Goal: Entertainment & Leisure: Consume media (video, audio)

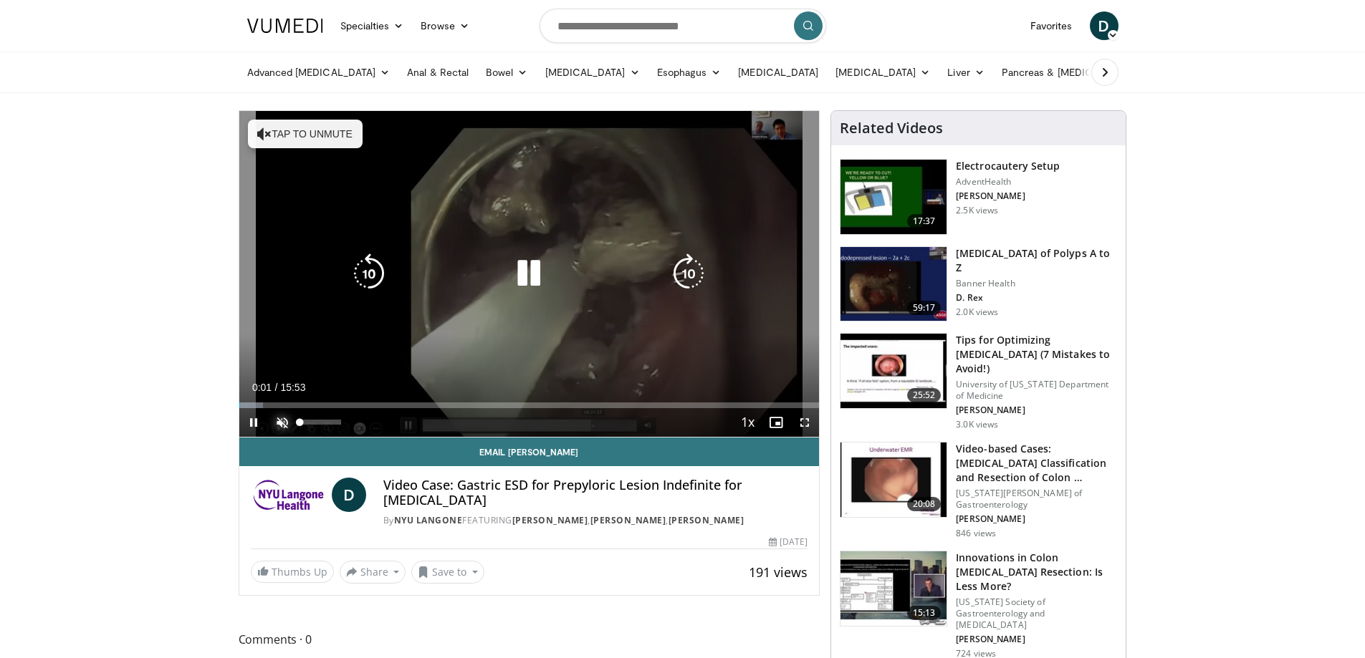
click at [278, 421] on span "Video Player" at bounding box center [282, 422] width 29 height 29
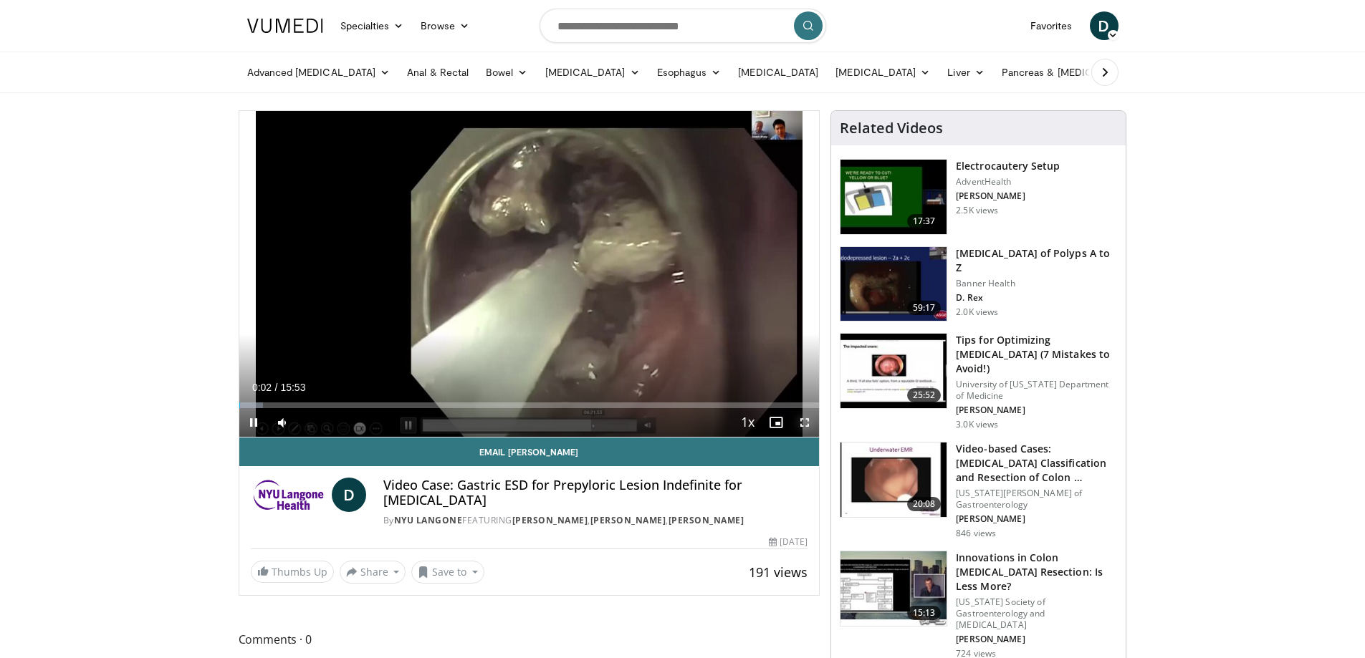
click at [805, 422] on span "Video Player" at bounding box center [804, 422] width 29 height 29
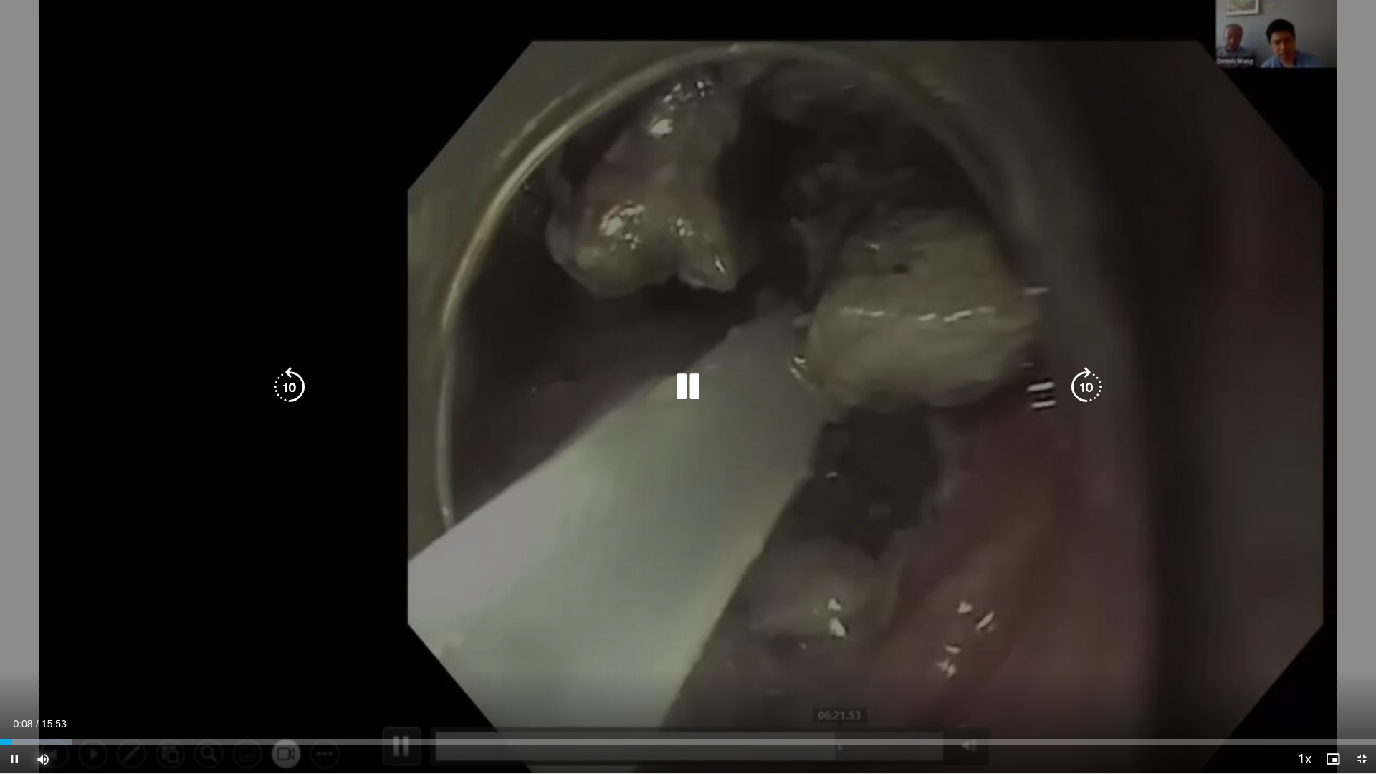
drag, startPoint x: 54, startPoint y: 757, endPoint x: 165, endPoint y: 757, distance: 110.3
click at [146, 658] on div "Current Time 0:08 / Duration 15:53 Pause Skip Backward Skip Forward Mute 100% L…" at bounding box center [688, 758] width 1376 height 29
click at [1067, 378] on icon "Video Player" at bounding box center [1086, 387] width 40 height 40
click at [1074, 380] on icon "Video Player" at bounding box center [1086, 387] width 40 height 40
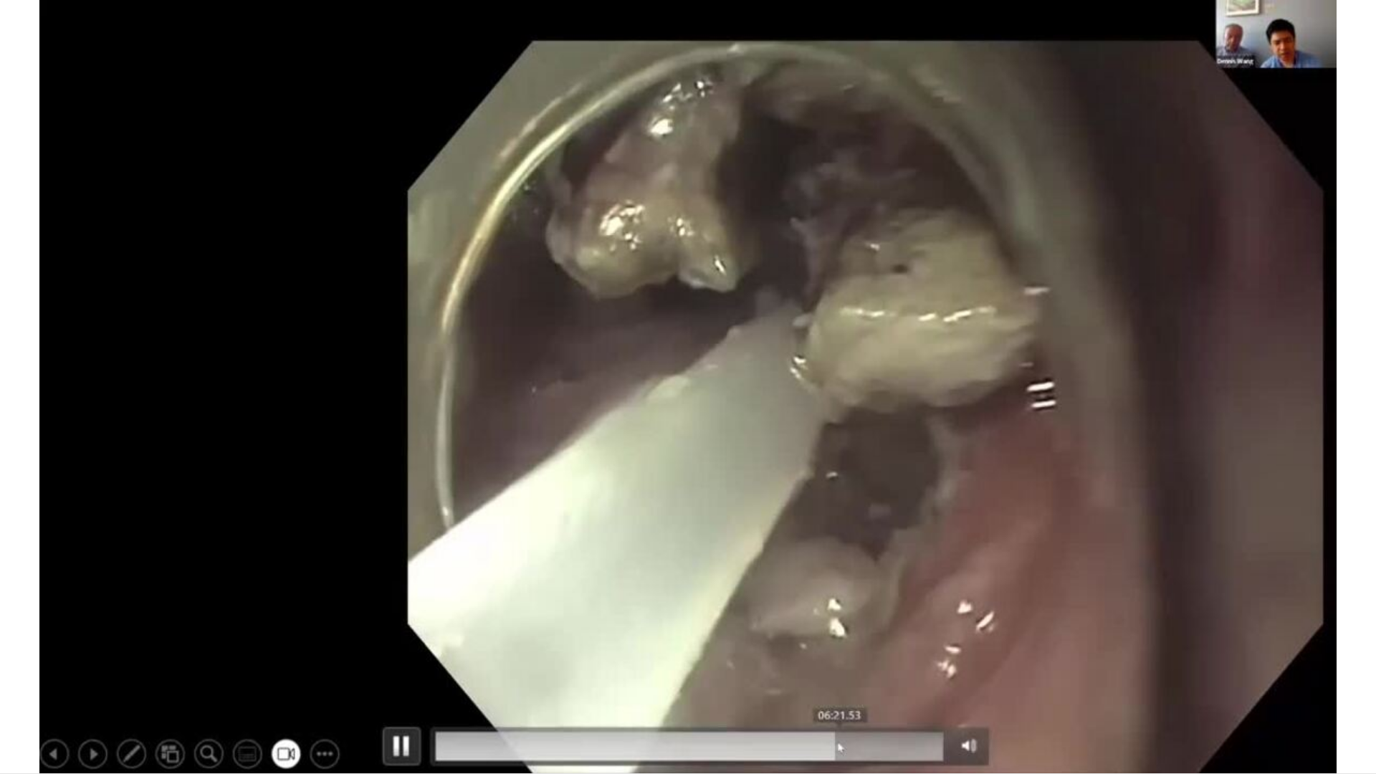
click at [1074, 380] on div "30 seconds Tap to unmute" at bounding box center [688, 386] width 1376 height 773
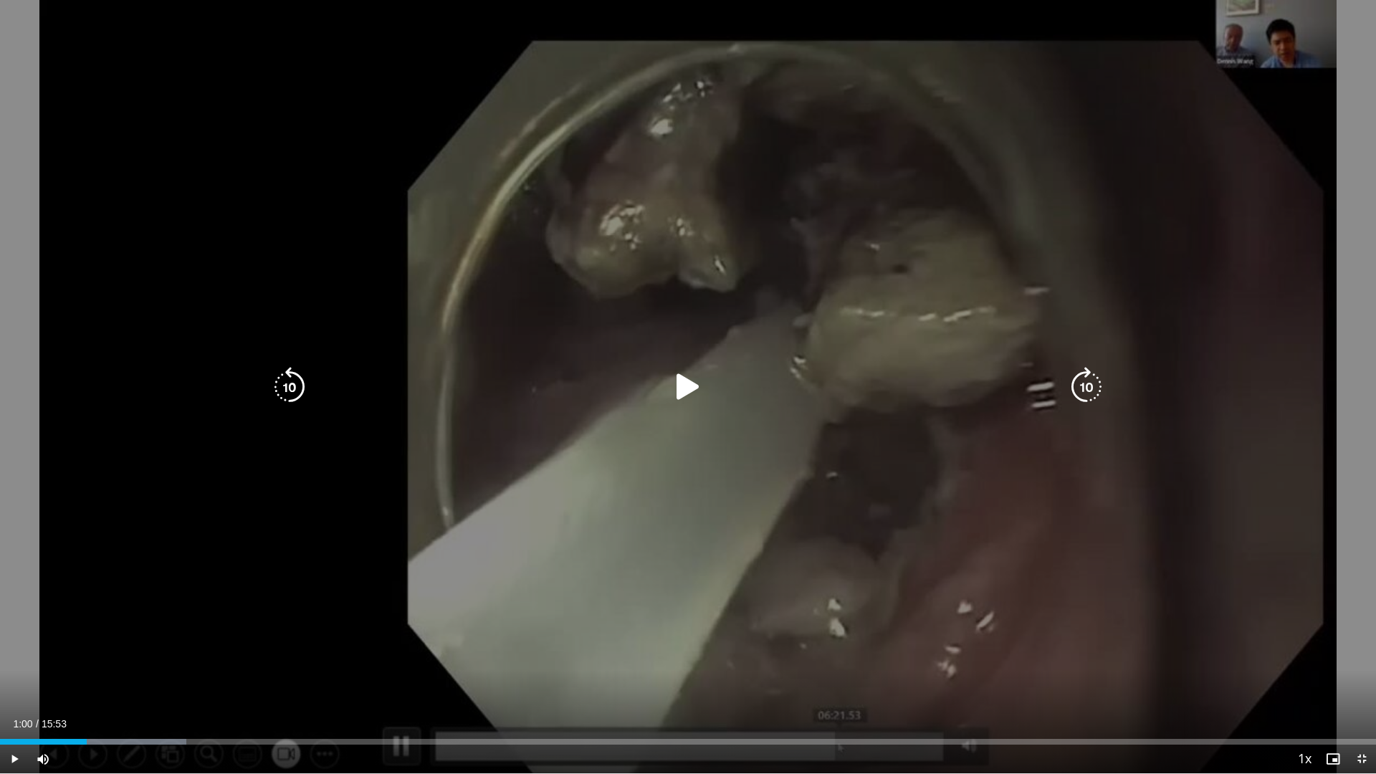
click at [711, 385] on div "Video Player" at bounding box center [687, 387] width 825 height 29
click at [688, 386] on icon "Video Player" at bounding box center [688, 387] width 40 height 40
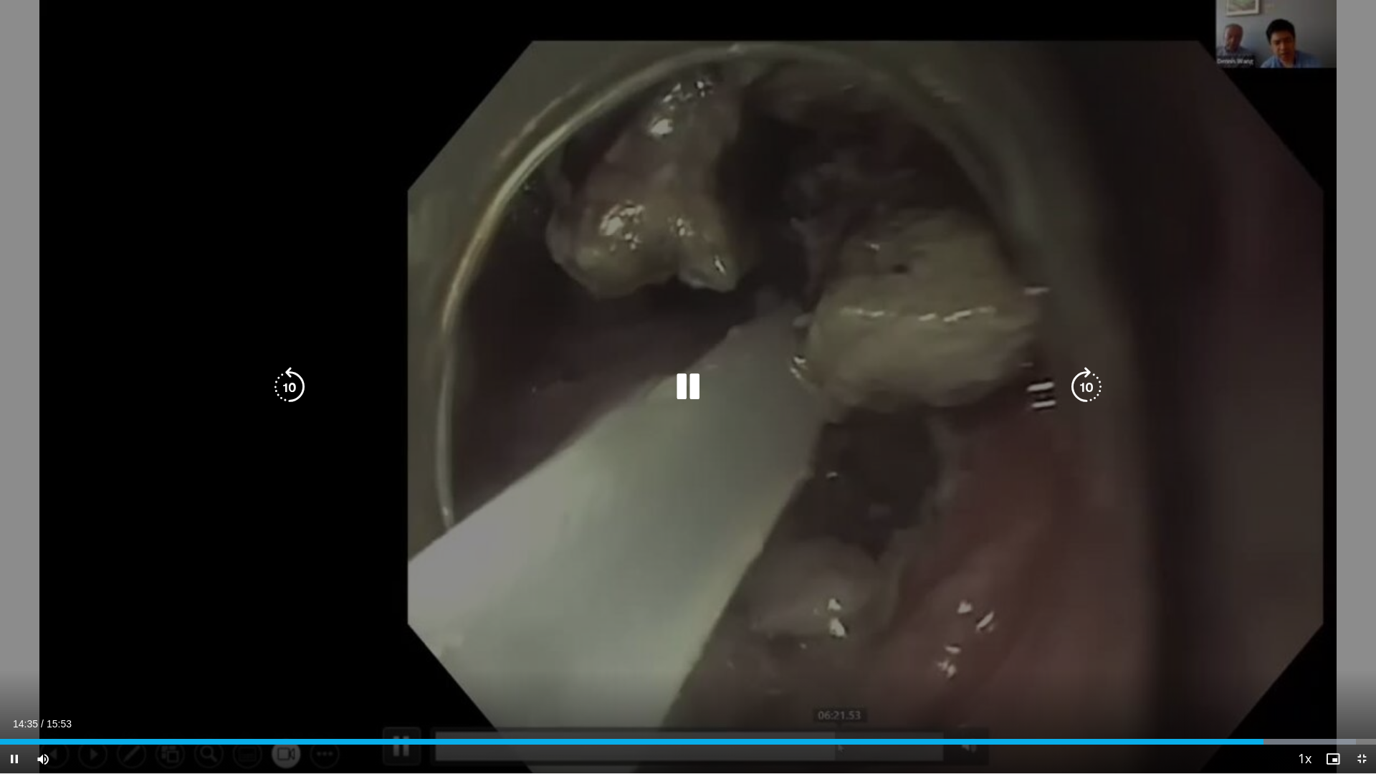
drag, startPoint x: 838, startPoint y: 421, endPoint x: 749, endPoint y: 416, distance: 89.0
click at [807, 418] on div "30 seconds Tap to unmute" at bounding box center [688, 386] width 1376 height 773
click at [786, 392] on div "Video Player" at bounding box center [687, 387] width 825 height 29
click at [675, 388] on icon "Video Player" at bounding box center [688, 387] width 40 height 40
click at [1188, 82] on div "30 seconds Tap to unmute" at bounding box center [688, 386] width 1376 height 773
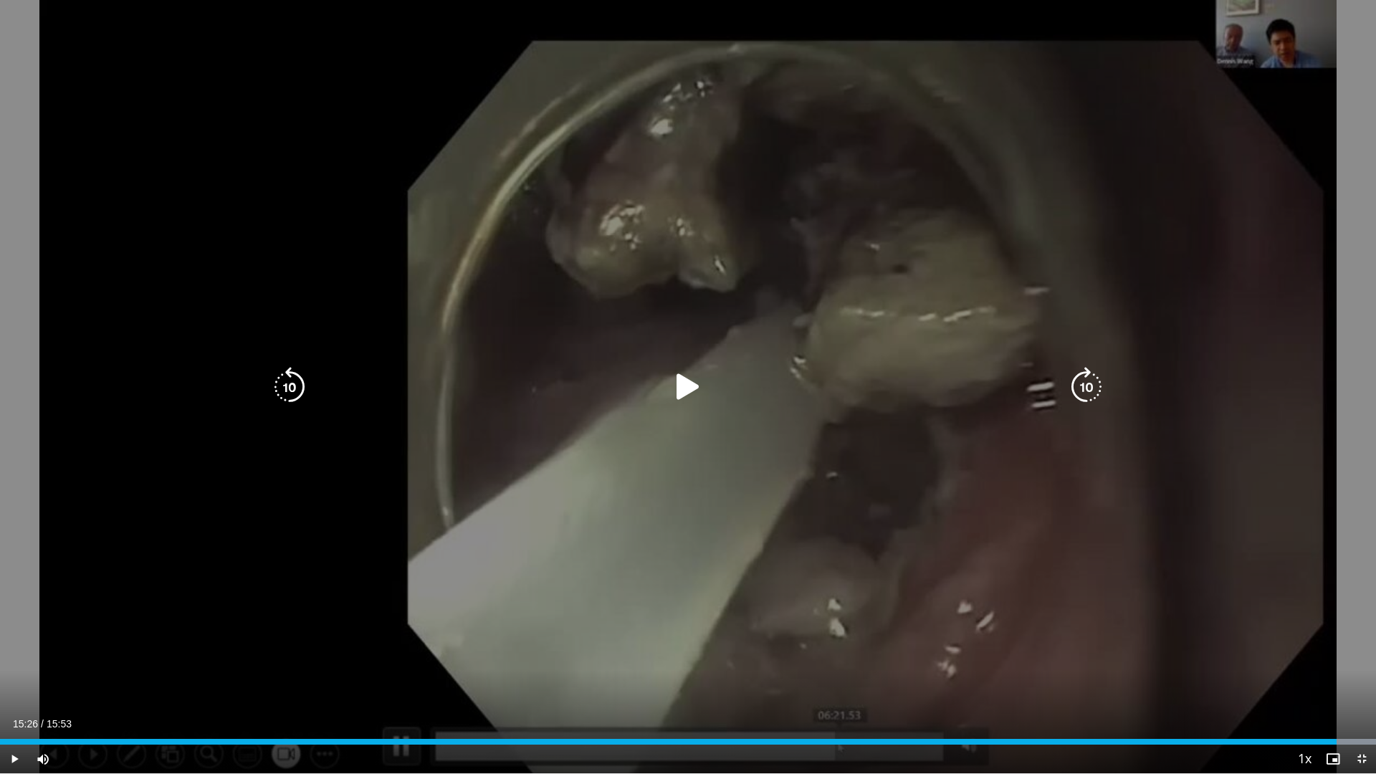
click at [1146, 194] on div "30 seconds Tap to unmute" at bounding box center [688, 386] width 1376 height 773
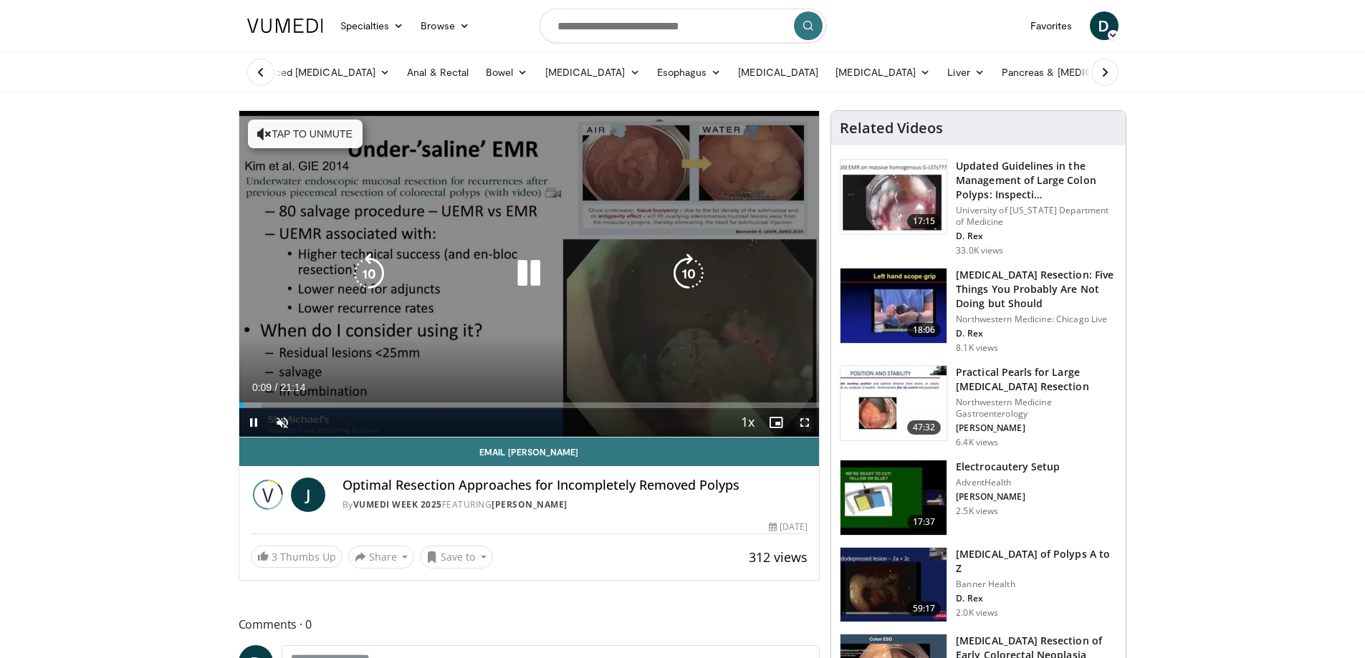
click at [802, 423] on span "Video Player" at bounding box center [804, 422] width 29 height 29
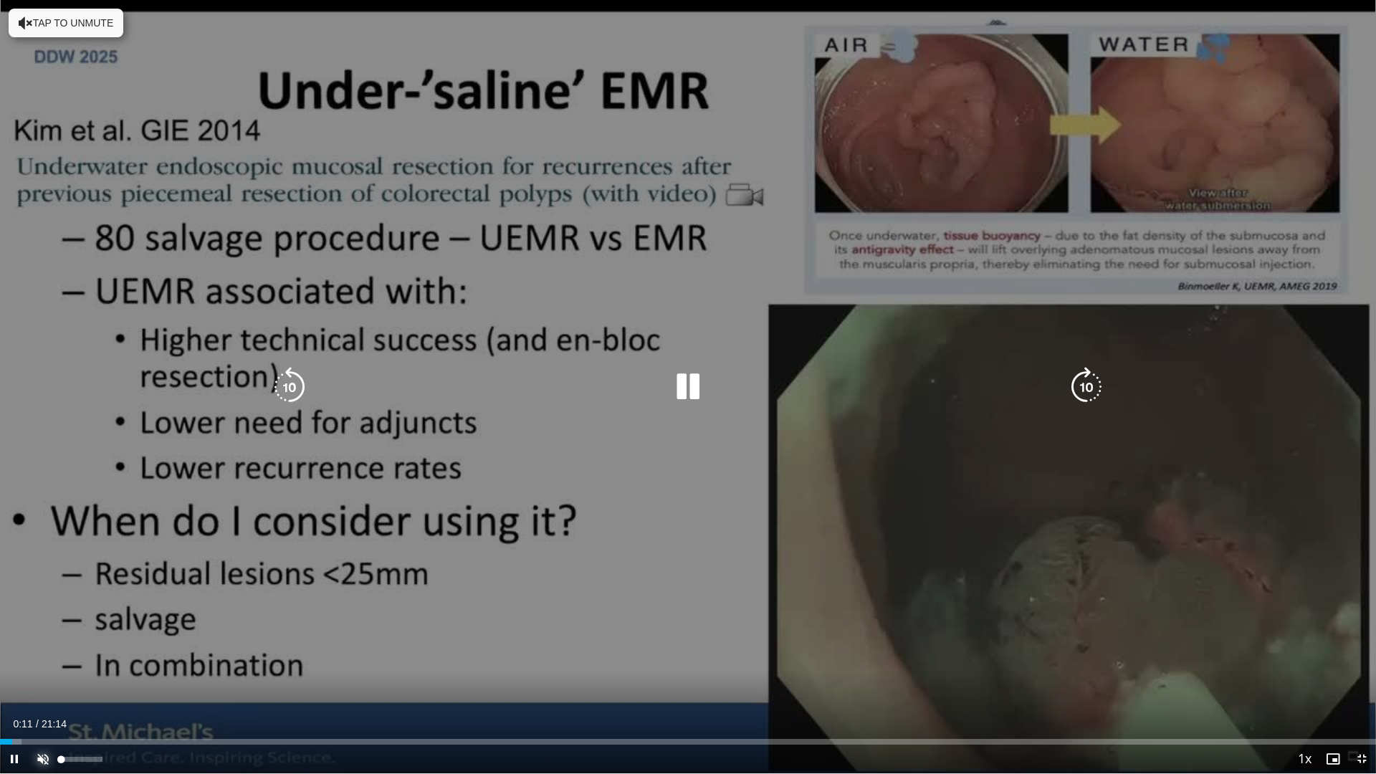
click at [49, 658] on span "Video Player" at bounding box center [43, 758] width 29 height 29
click at [706, 307] on div "10 seconds Tap to unmute" at bounding box center [688, 386] width 1376 height 773
click at [667, 396] on div "Video Player" at bounding box center [687, 387] width 825 height 29
click at [638, 368] on div "10 seconds Tap to unmute" at bounding box center [688, 386] width 1376 height 773
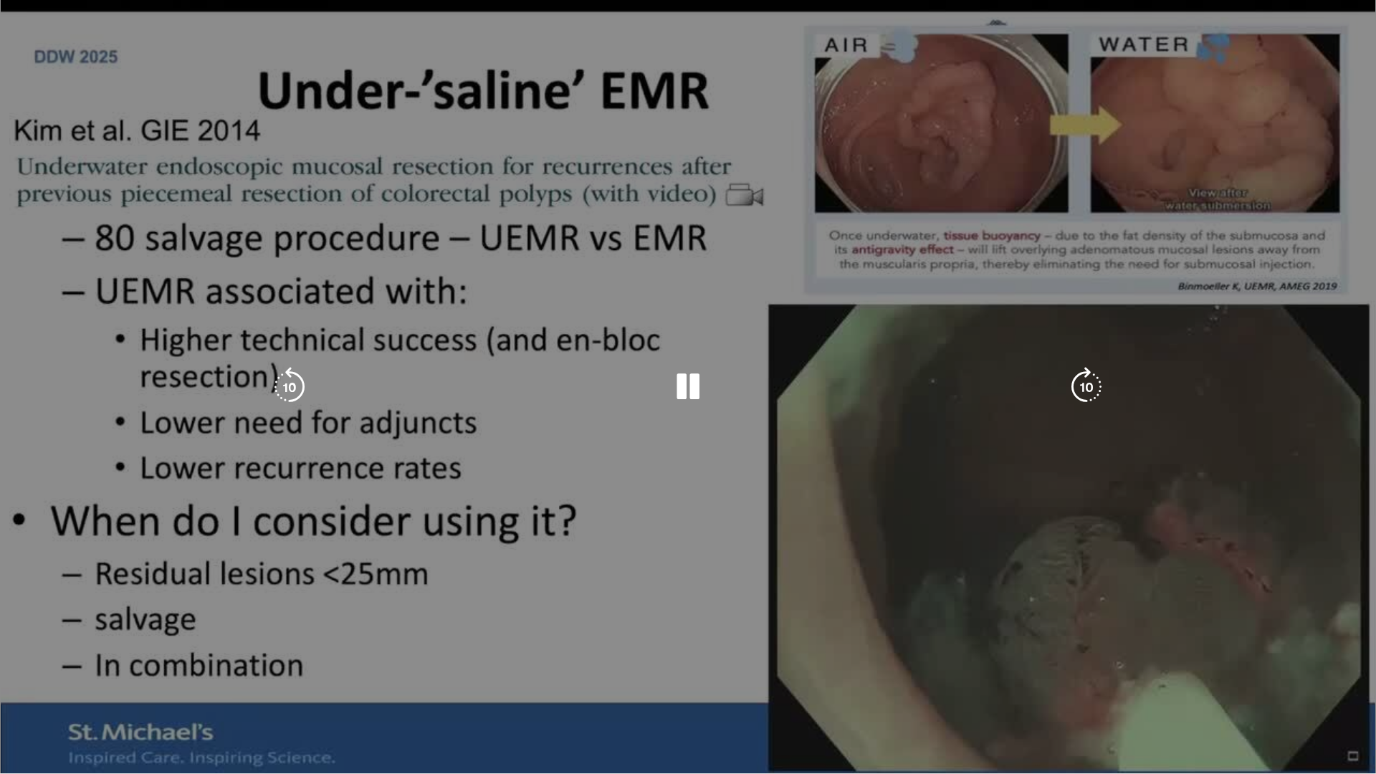
click at [666, 395] on div "Video Player" at bounding box center [687, 387] width 825 height 29
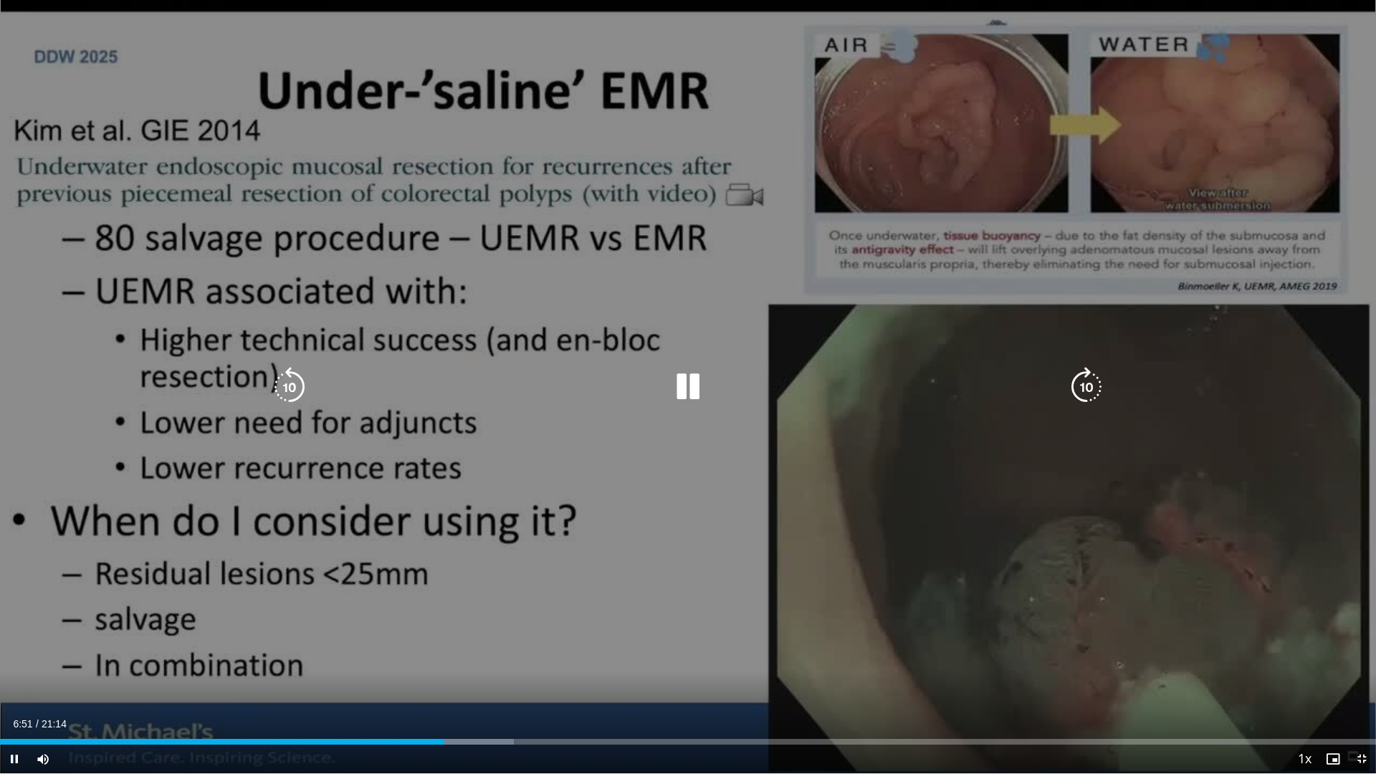
click at [692, 393] on icon "Video Player" at bounding box center [688, 387] width 40 height 40
click at [625, 380] on div "Video Player" at bounding box center [687, 387] width 825 height 29
click at [691, 393] on icon "Video Player" at bounding box center [688, 387] width 40 height 40
click at [288, 382] on icon "Video Player" at bounding box center [289, 387] width 40 height 40
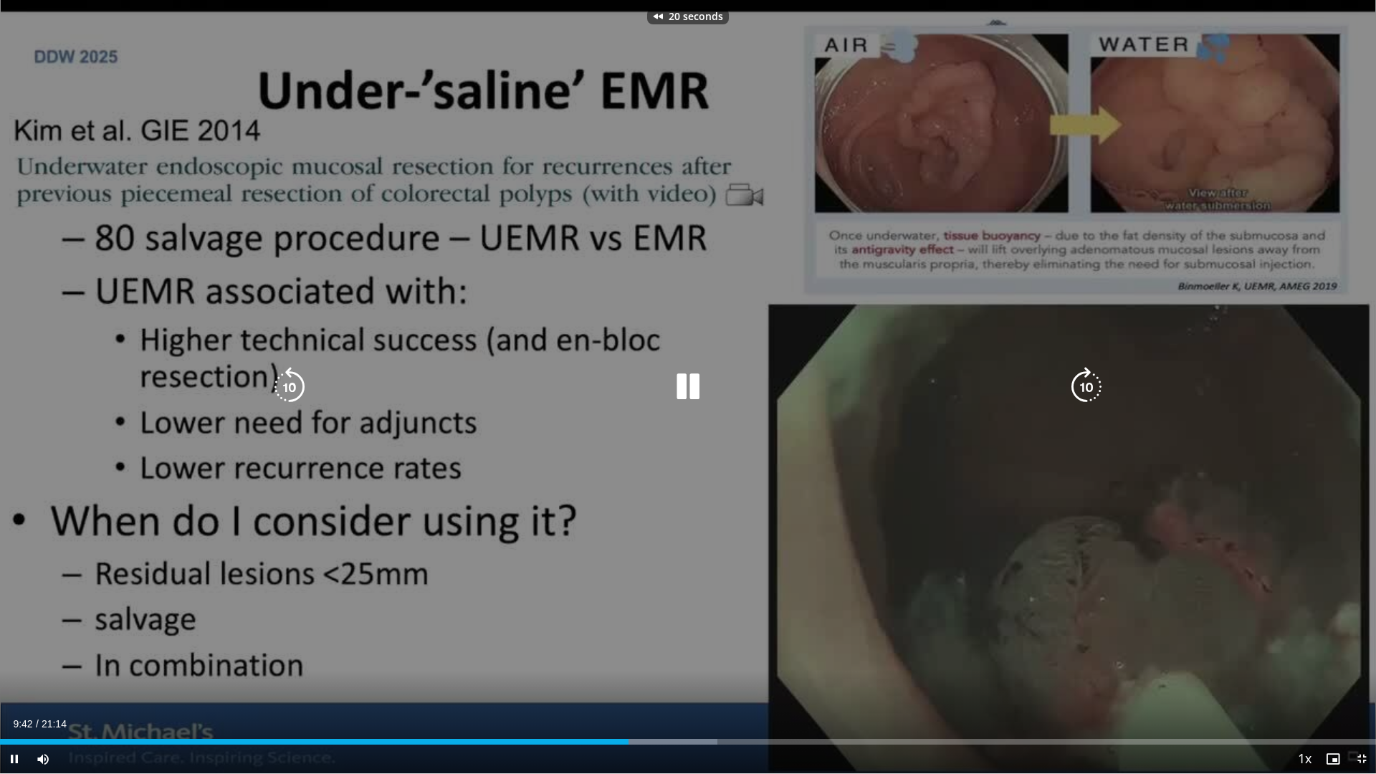
click at [288, 382] on icon "Video Player" at bounding box center [289, 387] width 40 height 40
click at [875, 658] on div "Current Time 12:44 / Duration 21:14 Pause Skip Backward Skip Forward Mute 84% L…" at bounding box center [688, 758] width 1376 height 29
click at [891, 658] on div "Current Time 12:45 / Duration 21:14 Pause Skip Backward Skip Forward Mute 84% L…" at bounding box center [688, 758] width 1376 height 29
click at [858, 658] on div "Loaded : 65.11% 12:46 13:15" at bounding box center [688, 738] width 1376 height 14
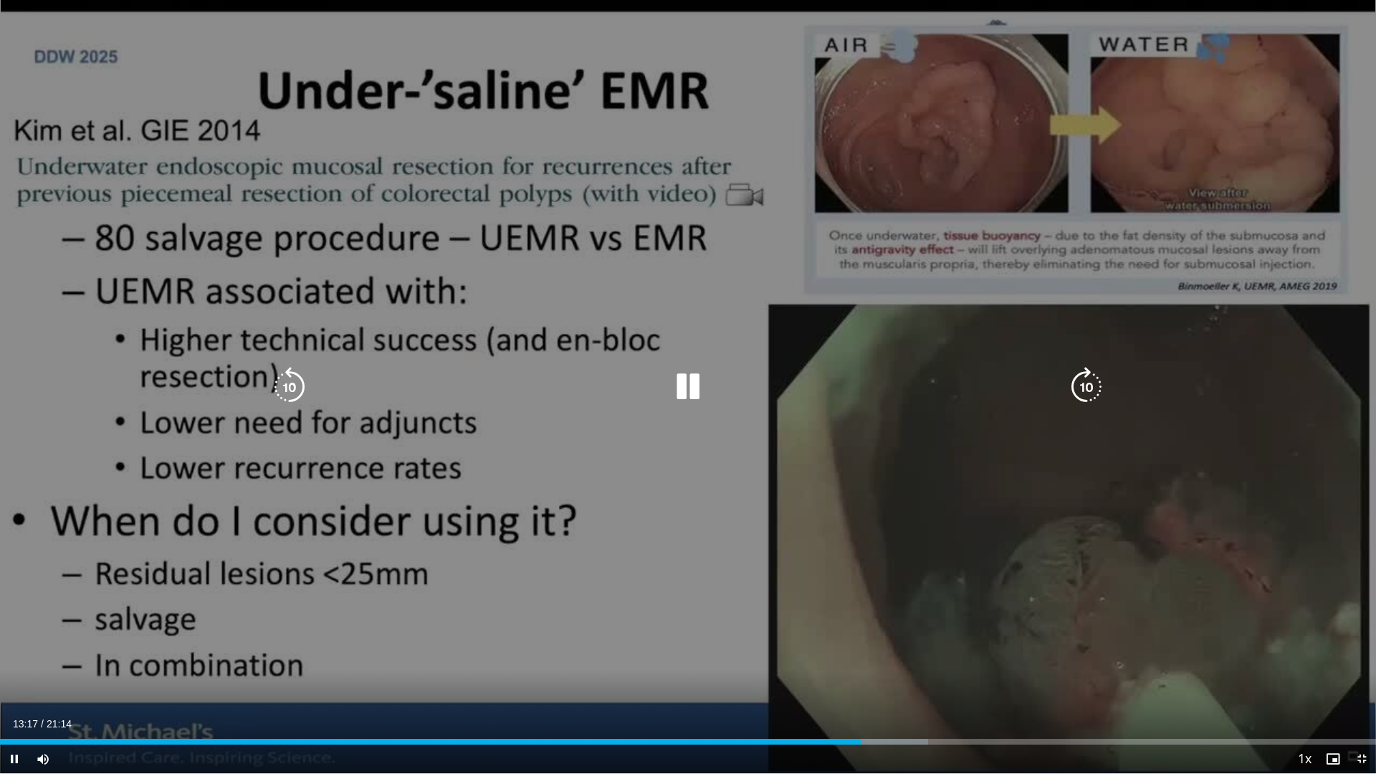
click at [1195, 125] on div "40 seconds Tap to unmute" at bounding box center [688, 386] width 1376 height 773
click at [1195, 124] on div "40 seconds Tap to unmute" at bounding box center [688, 386] width 1376 height 773
